Goal: Task Accomplishment & Management: Complete application form

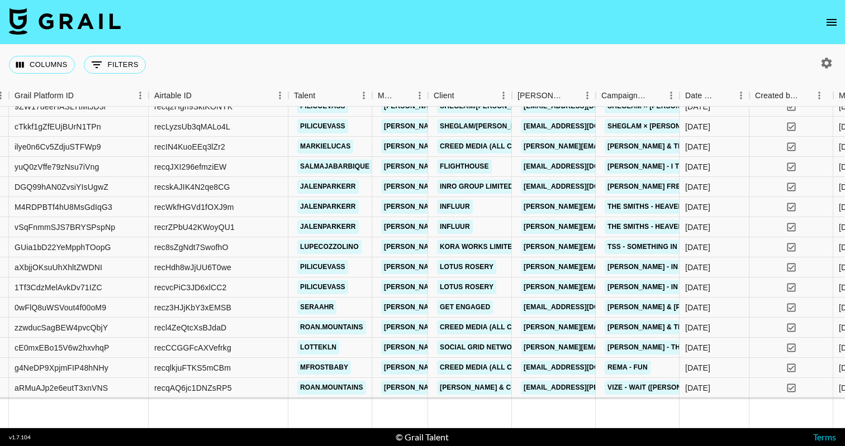
scroll to position [1565, 83]
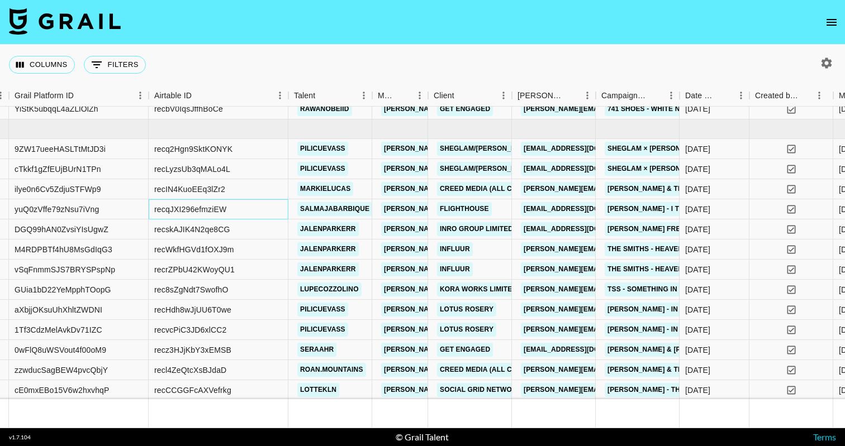
click at [214, 208] on div "recqJXI296efmziEW" at bounding box center [190, 209] width 72 height 11
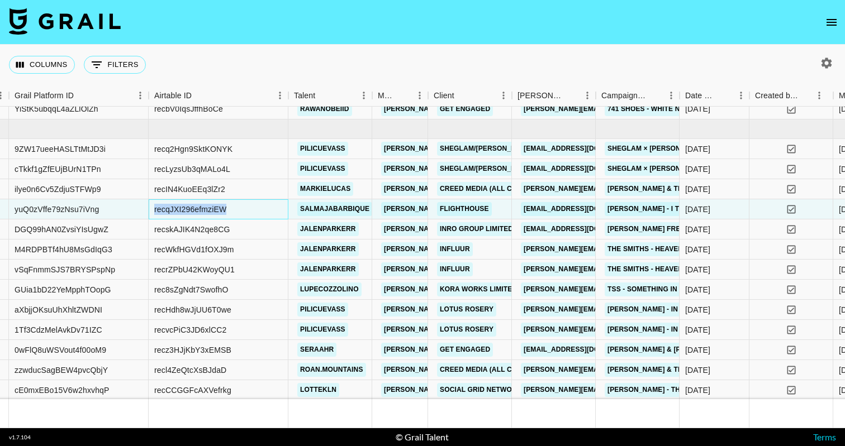
click at [214, 208] on div "recqJXI296efmziEW" at bounding box center [190, 209] width 72 height 11
copy div "recqJXI296efmziEW"
click at [317, 208] on link "salmajabarbique" at bounding box center [334, 209] width 75 height 14
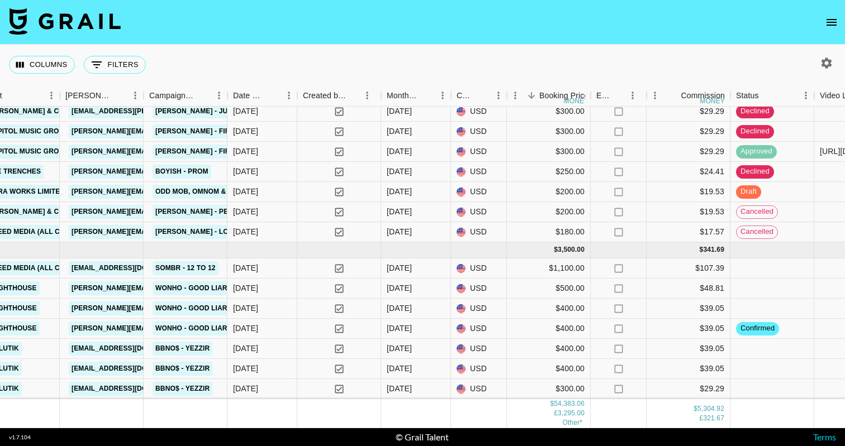
scroll to position [1944, 352]
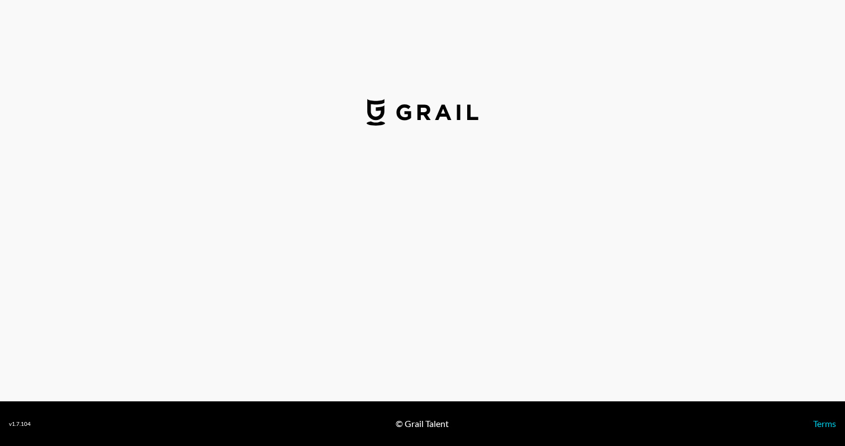
select select "USD"
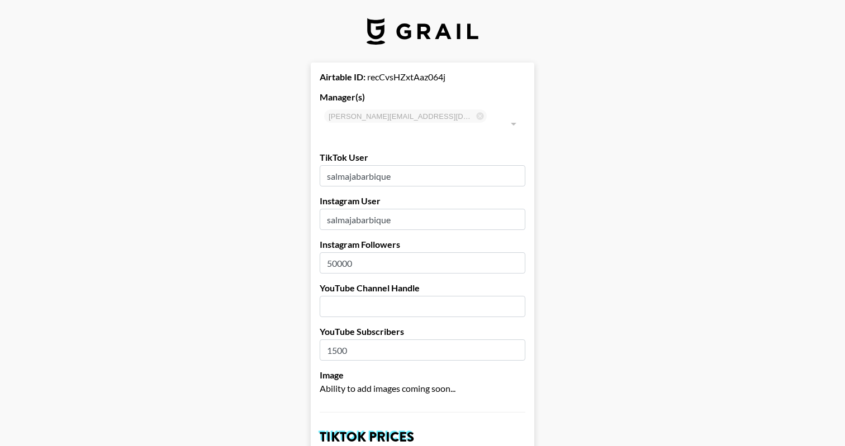
click at [371, 165] on input "salmajabarbique" at bounding box center [423, 175] width 206 height 21
